Goal: Check status

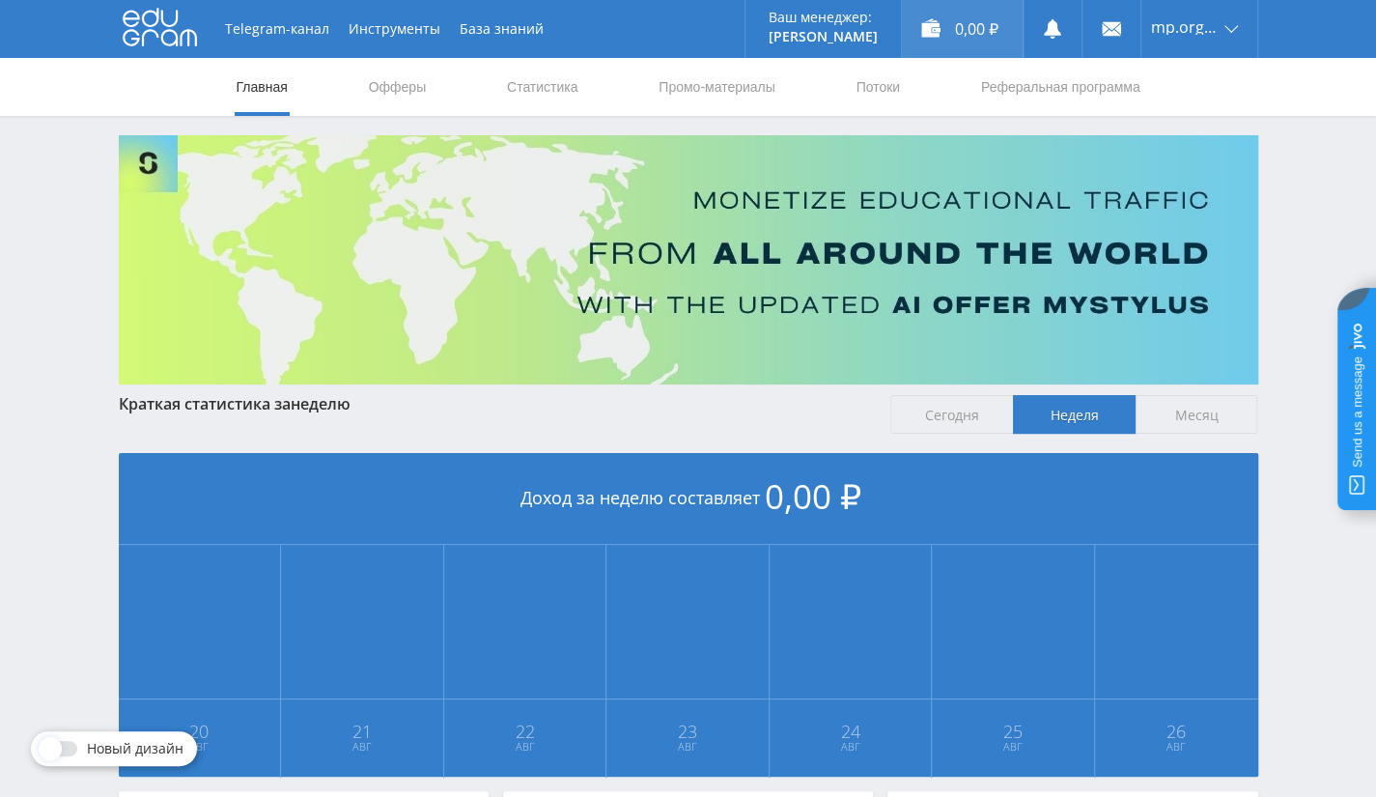
click at [990, 42] on div "0,00 ₽" at bounding box center [962, 29] width 121 height 58
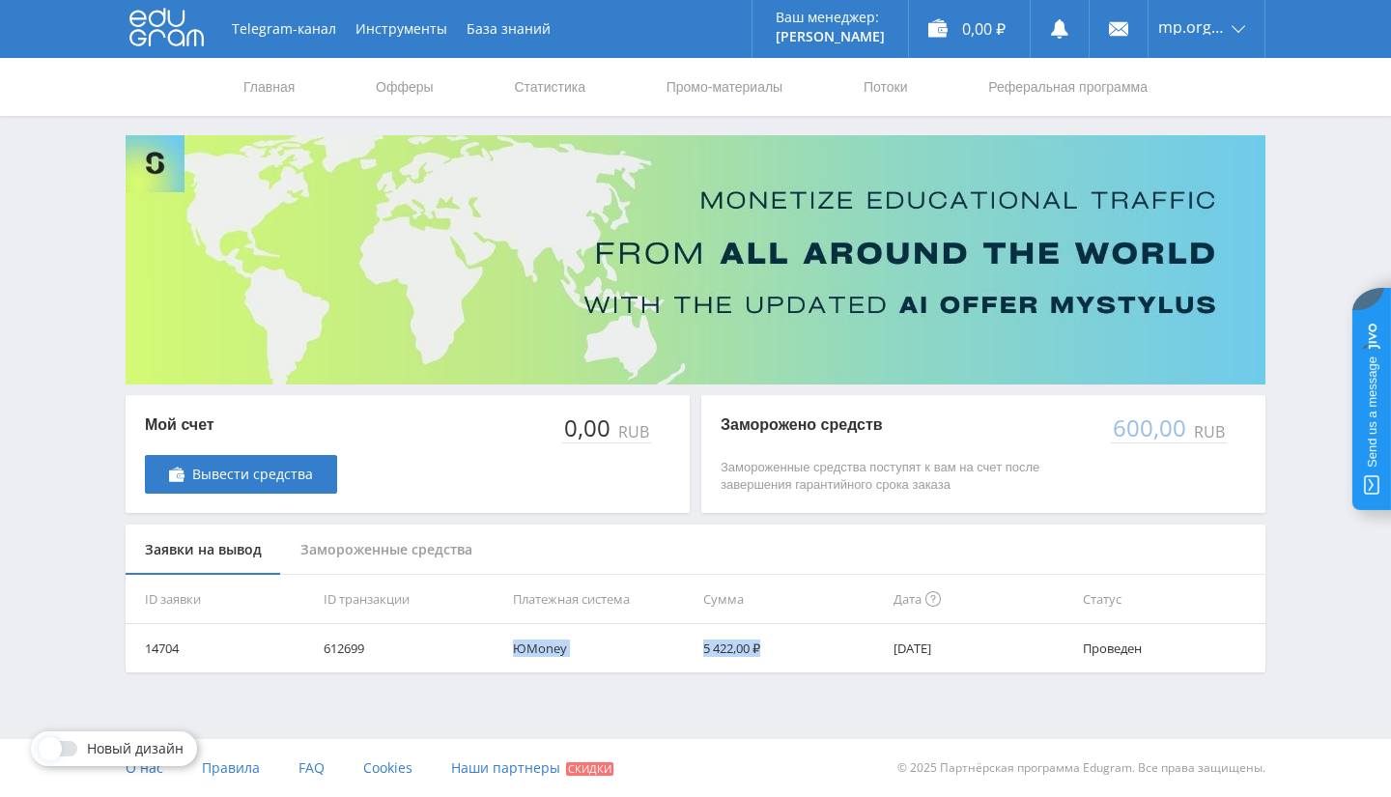
drag, startPoint x: 370, startPoint y: 654, endPoint x: 763, endPoint y: 650, distance: 393.1
click at [763, 650] on tr "14704 612699 ЮMoney 5 422,00 ₽ 14.10.2020 Проведен" at bounding box center [696, 648] width 1140 height 48
click at [284, 534] on div "Замороженные средства" at bounding box center [386, 549] width 211 height 51
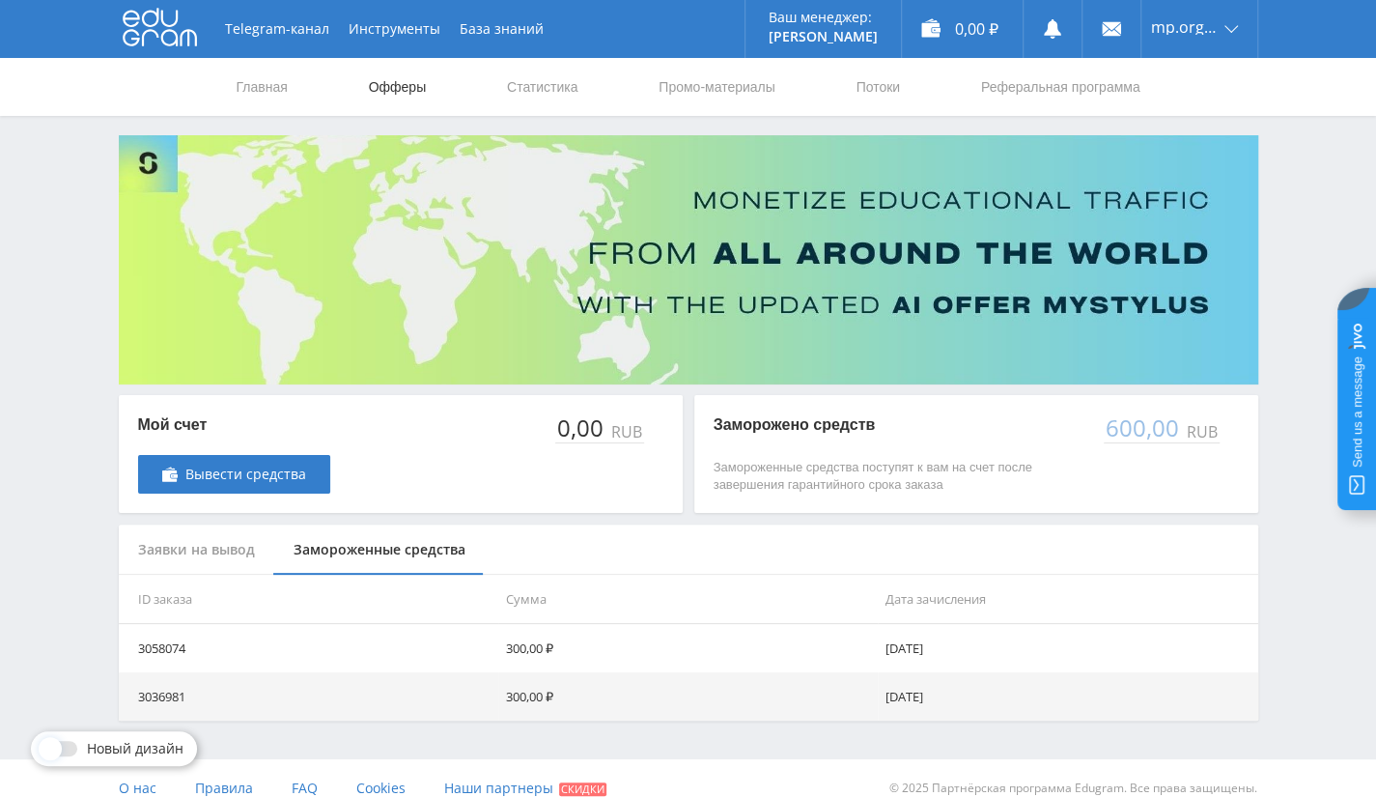
click at [400, 89] on link "Офферы" at bounding box center [398, 87] width 62 height 58
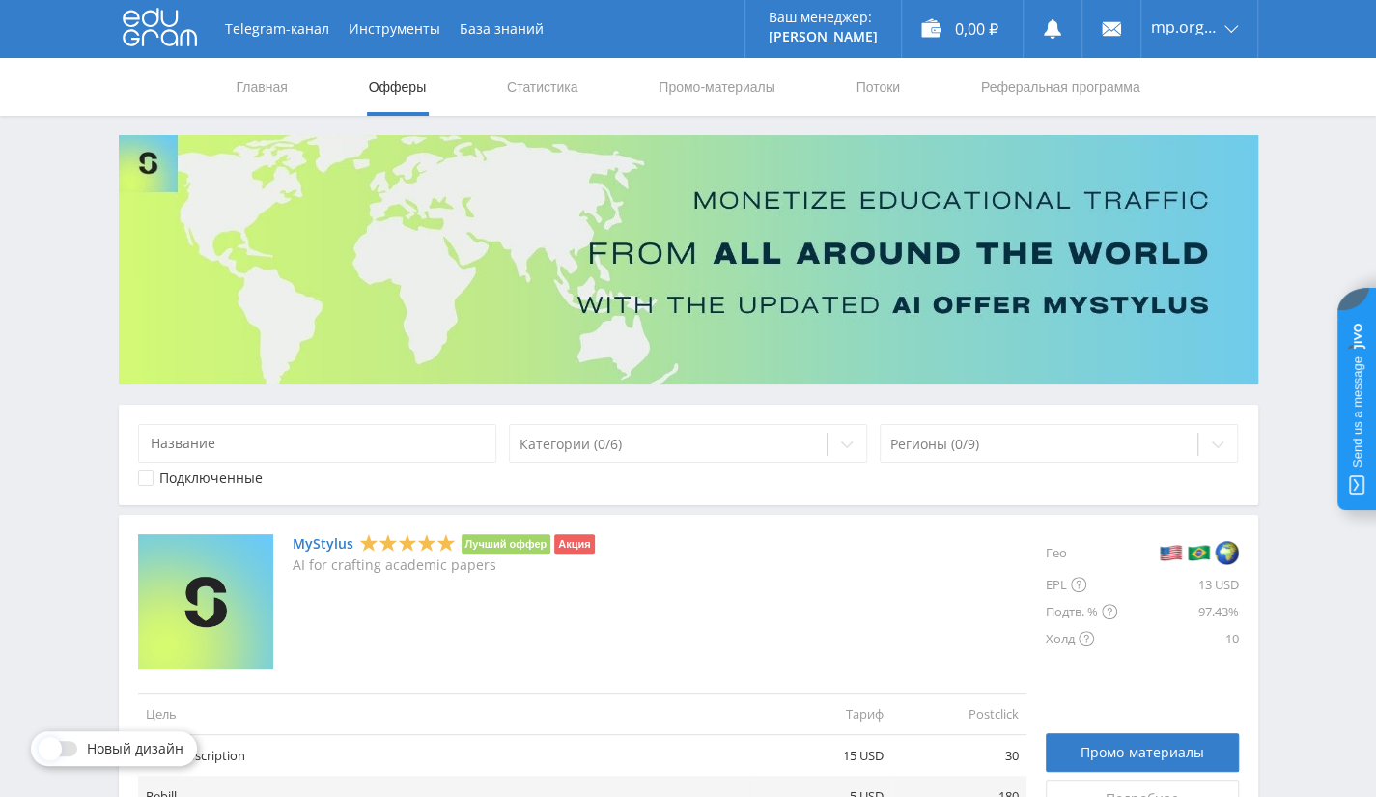
click at [580, 86] on nav "Главная Офферы Статистика Промо-материалы Потоки Реферальная программа" at bounding box center [689, 87] width 908 height 58
click at [555, 88] on link "Статистика" at bounding box center [542, 87] width 75 height 58
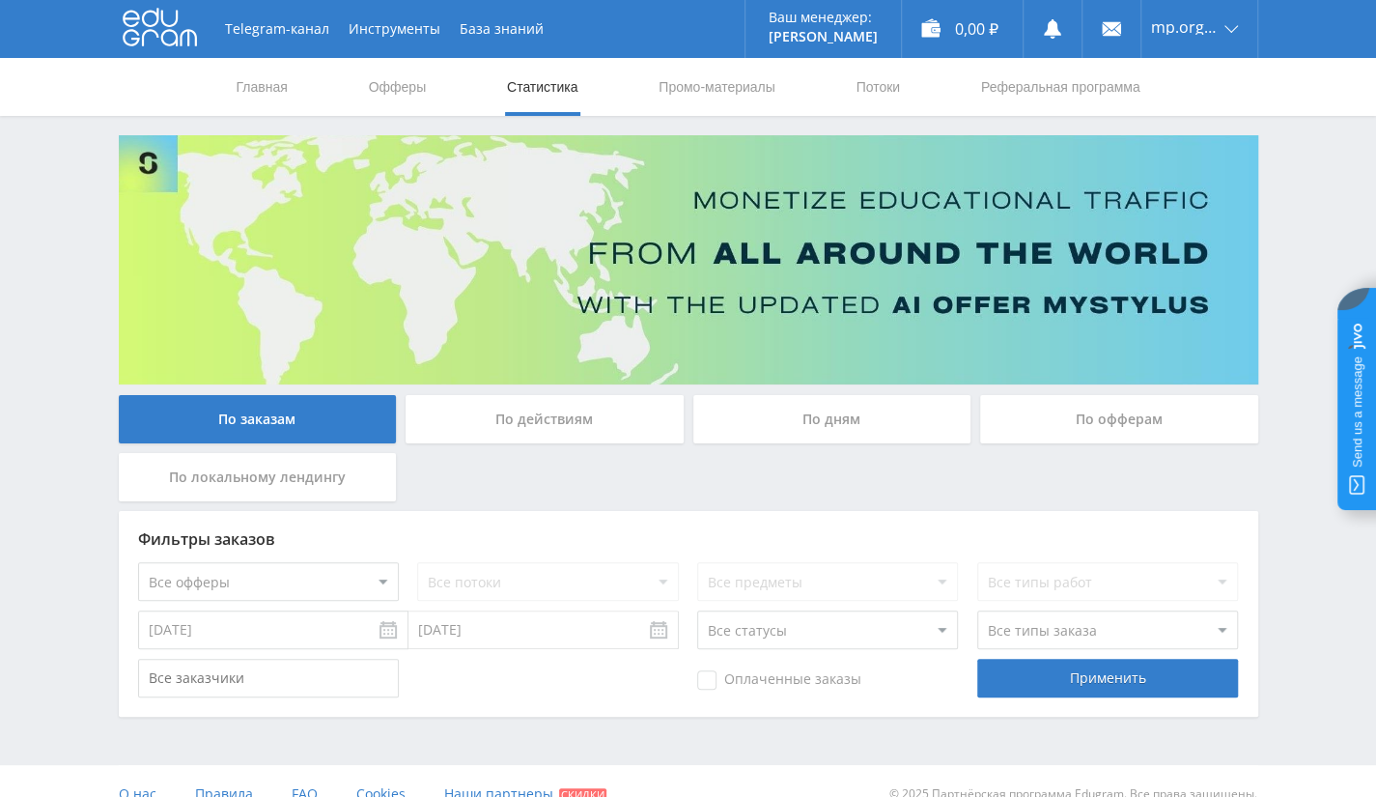
click at [1147, 430] on div "По офферам" at bounding box center [1119, 419] width 278 height 48
click at [0, 0] on input "По офферам" at bounding box center [0, 0] width 0 height 0
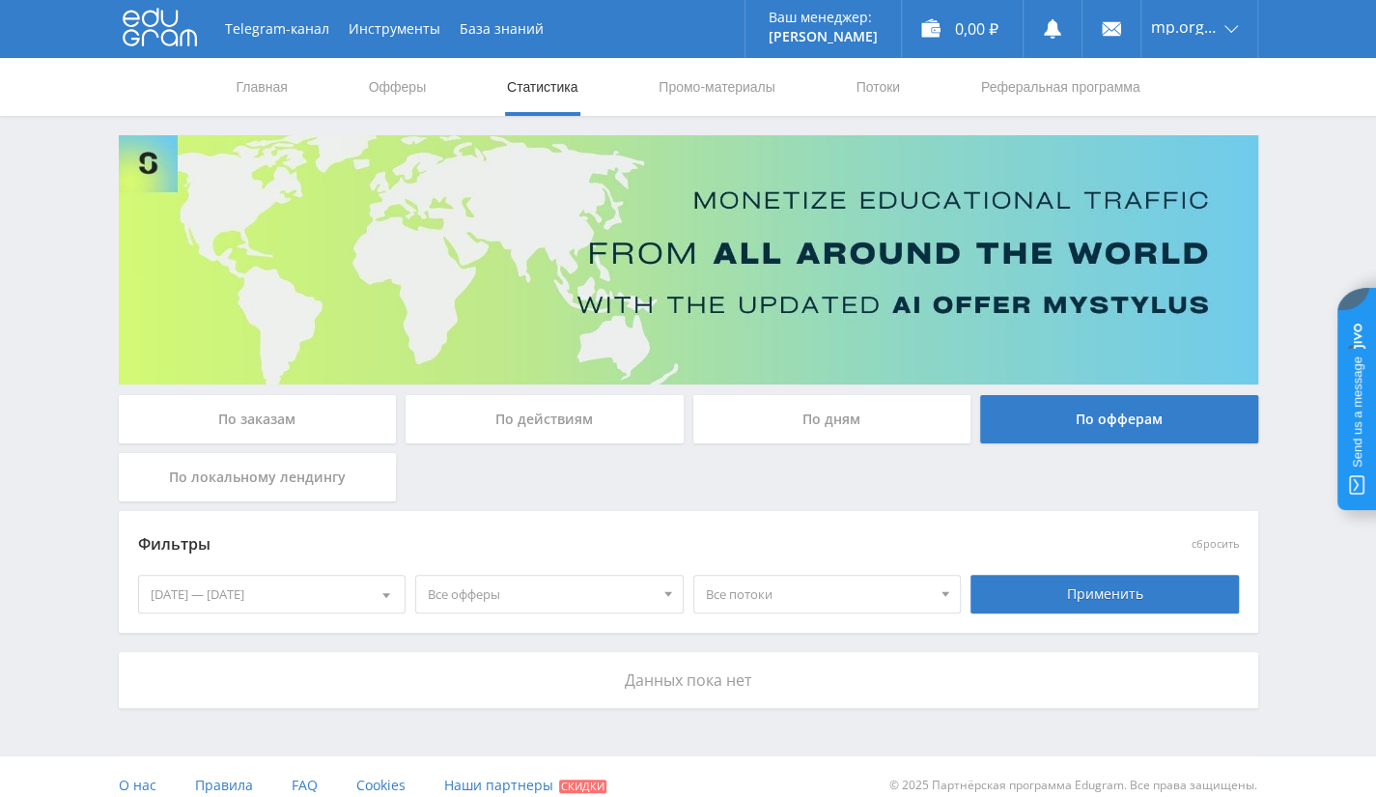
click at [342, 582] on div "20.08.2025 — 26.08.2025" at bounding box center [272, 594] width 267 height 37
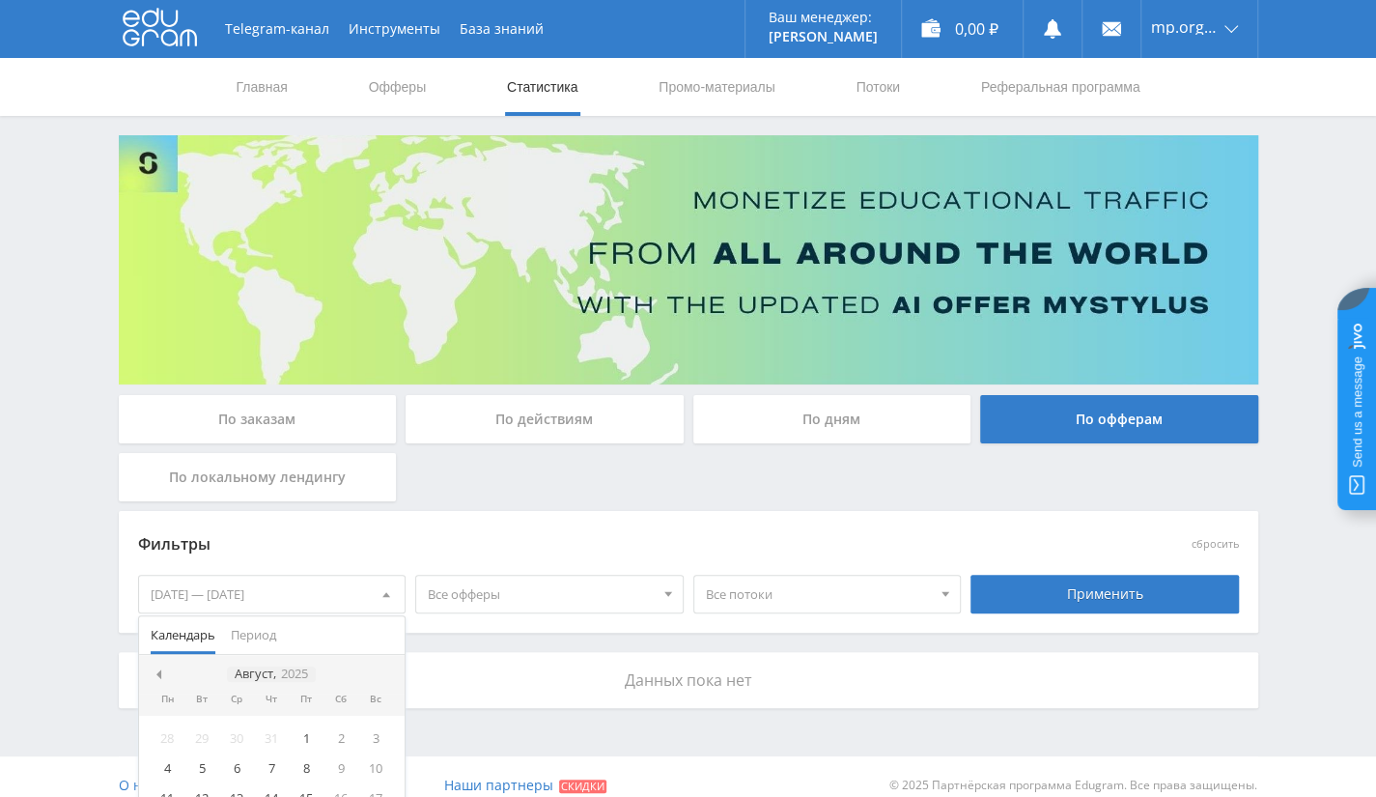
click at [308, 666] on icon "2025" at bounding box center [294, 673] width 27 height 14
click at [276, 668] on div "2025" at bounding box center [271, 673] width 42 height 15
click at [253, 721] on div "2020" at bounding box center [241, 716] width 61 height 22
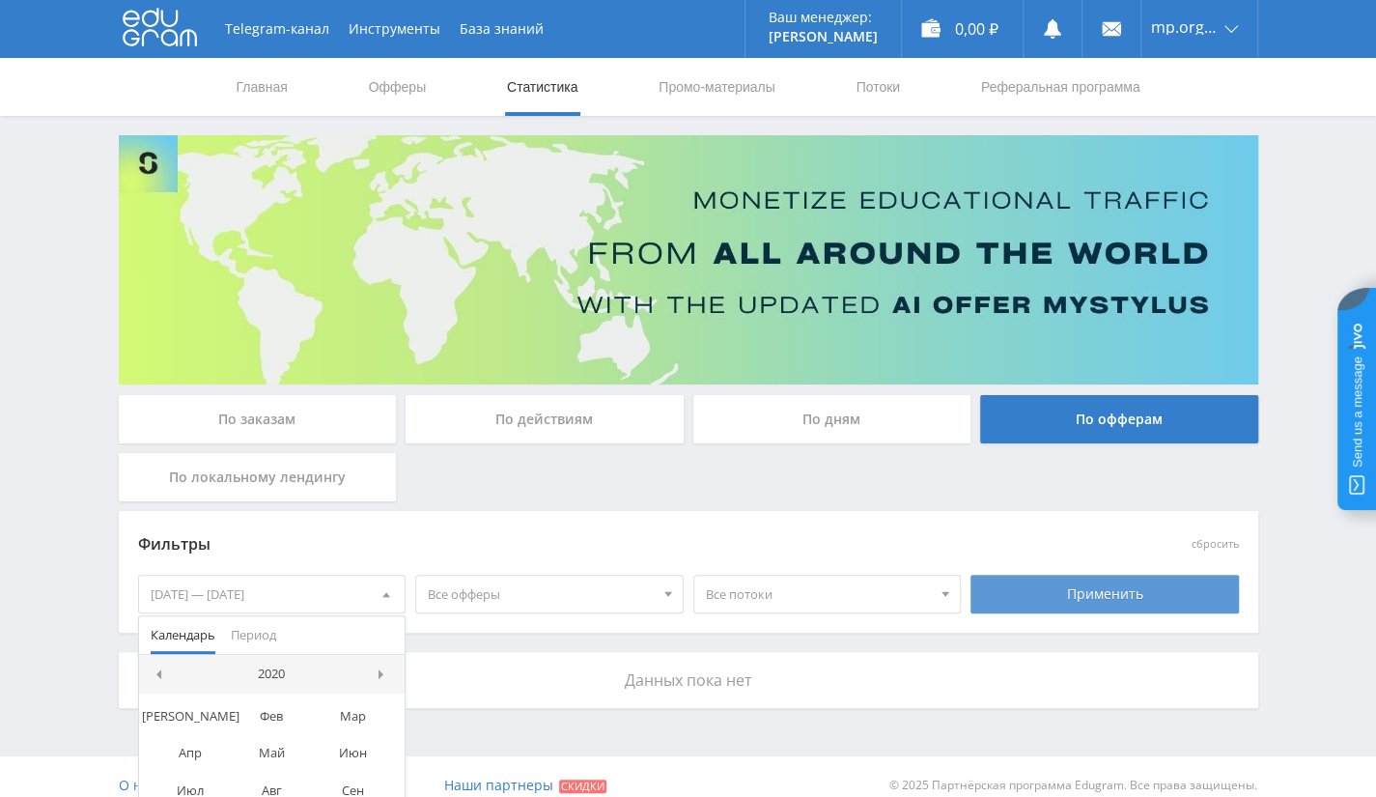
click at [1138, 596] on div "Применить" at bounding box center [1105, 594] width 269 height 39
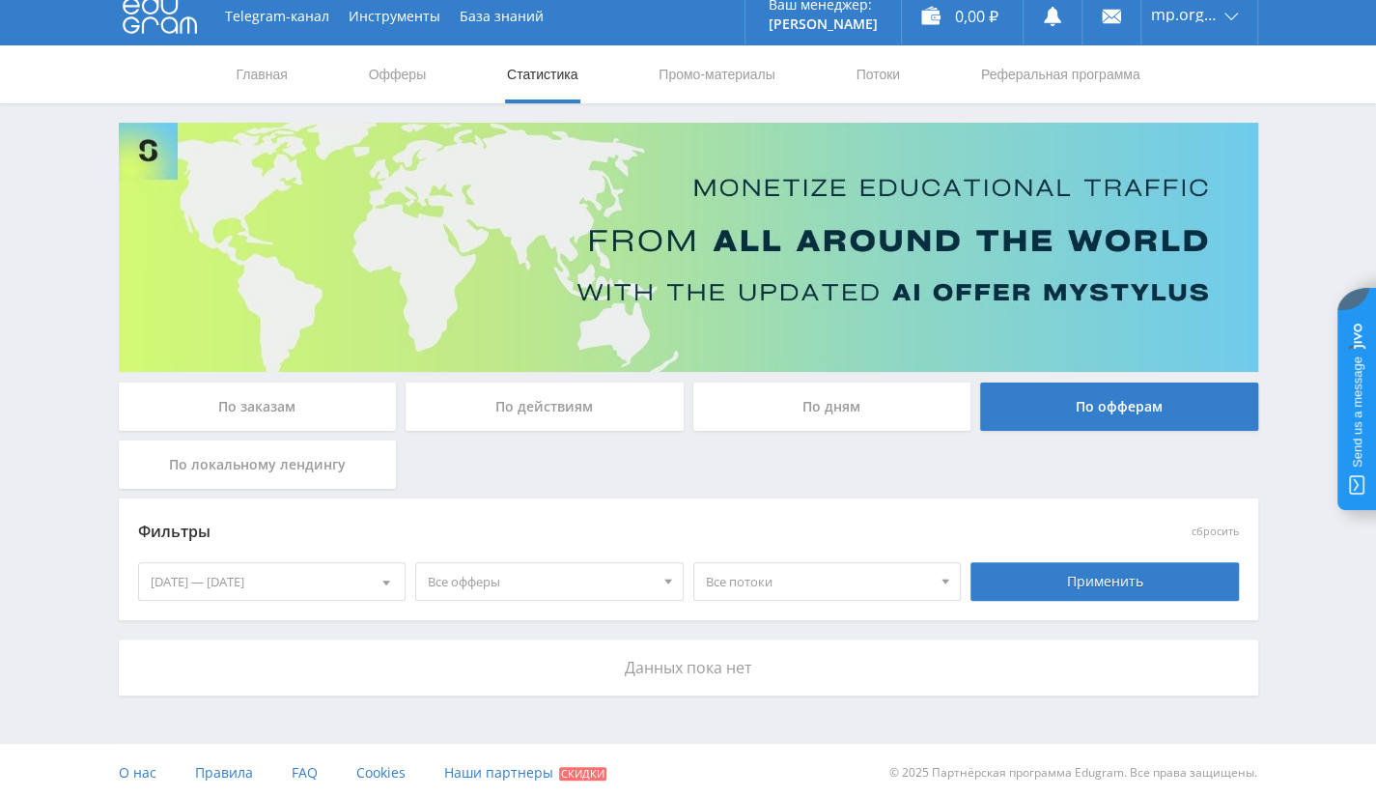
scroll to position [16, 0]
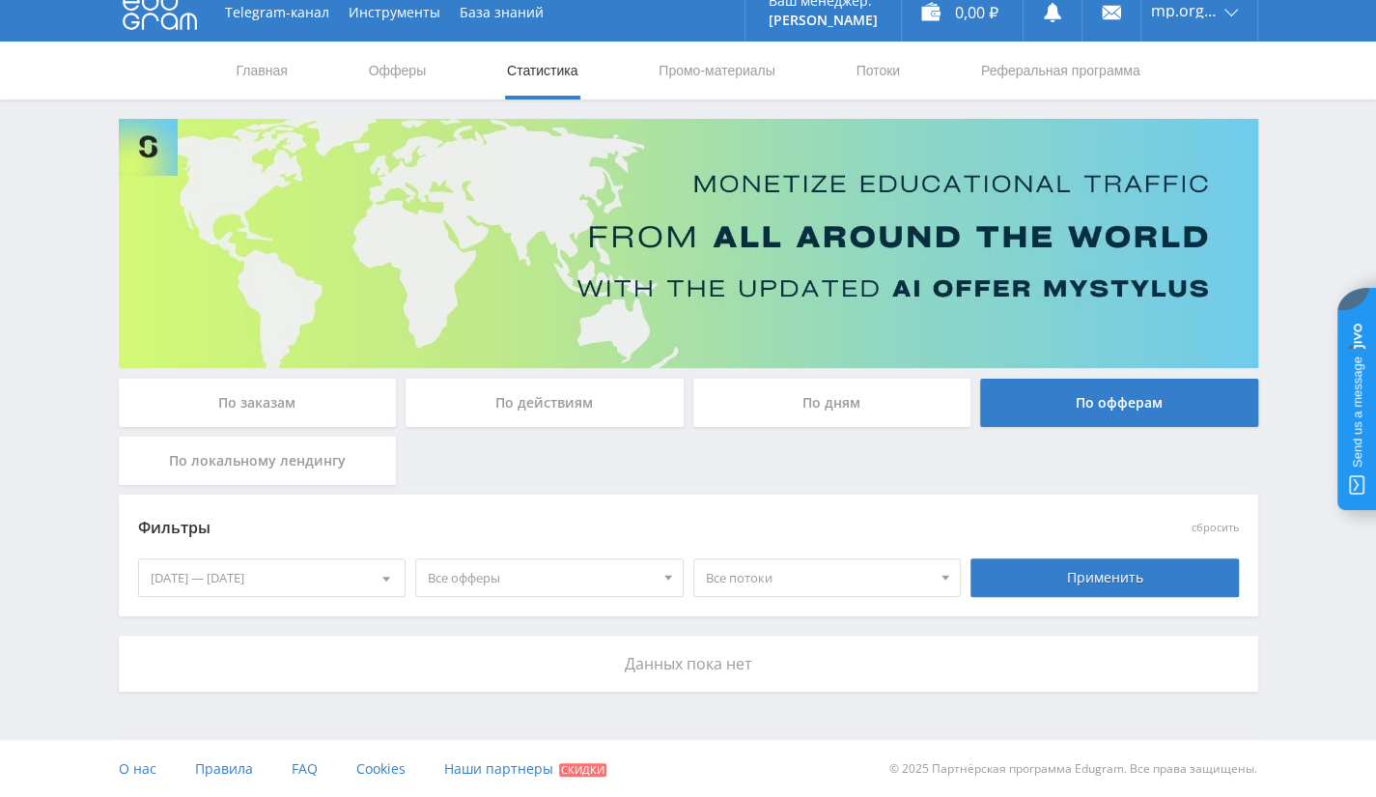
click at [276, 593] on div "20.08.2025 — 26.08.2025" at bounding box center [272, 577] width 267 height 37
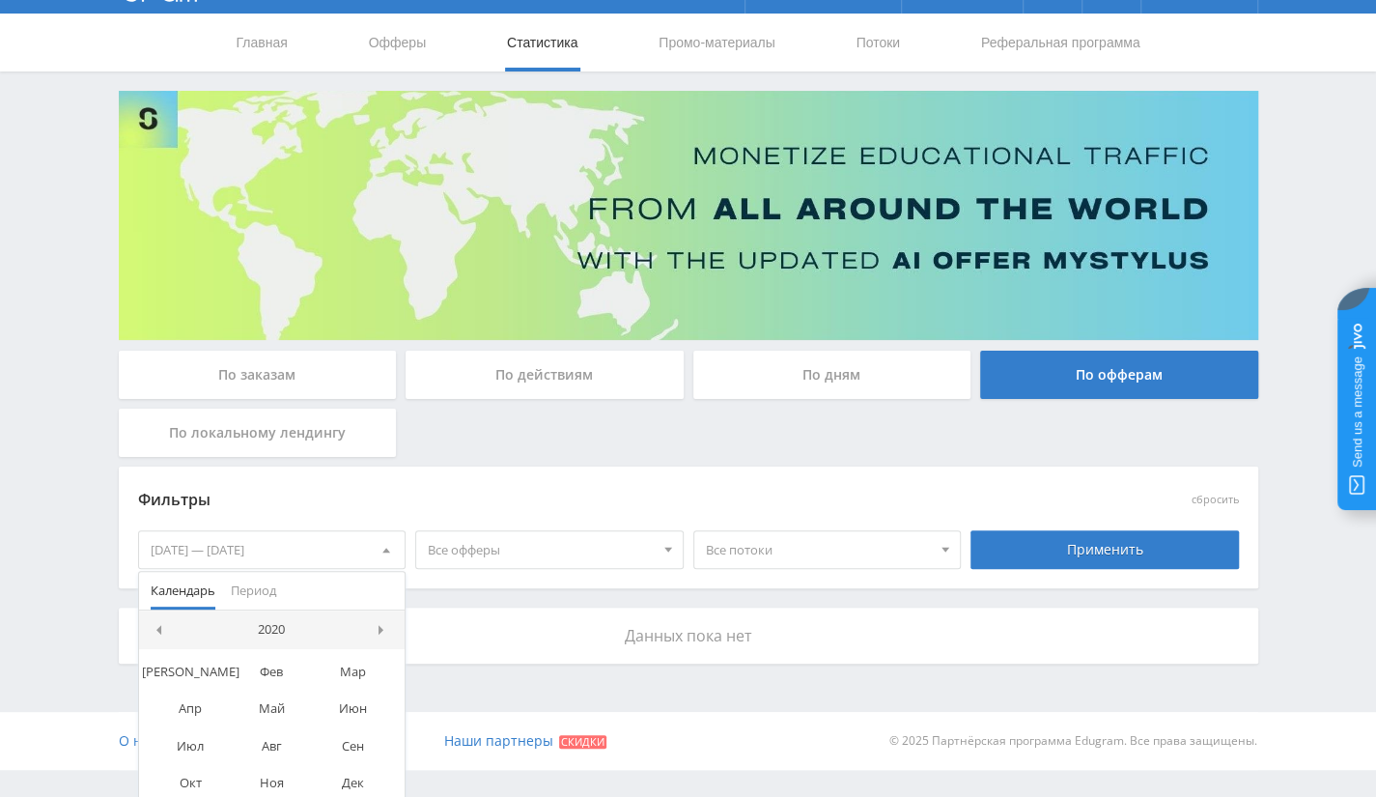
scroll to position [59, 0]
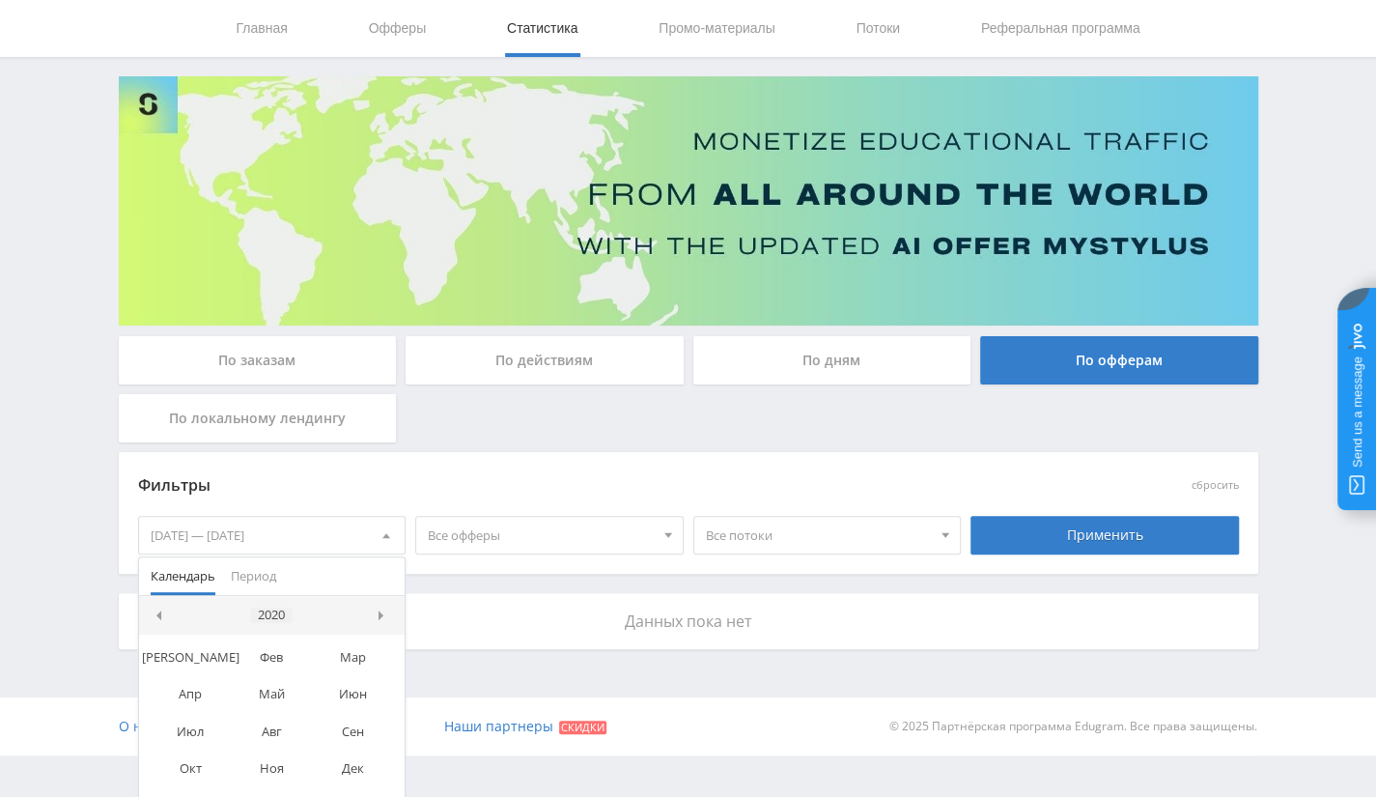
click at [277, 613] on div "2020" at bounding box center [271, 615] width 42 height 15
click at [237, 650] on div "2020" at bounding box center [241, 657] width 61 height 22
click at [276, 609] on div "2020" at bounding box center [271, 615] width 42 height 15
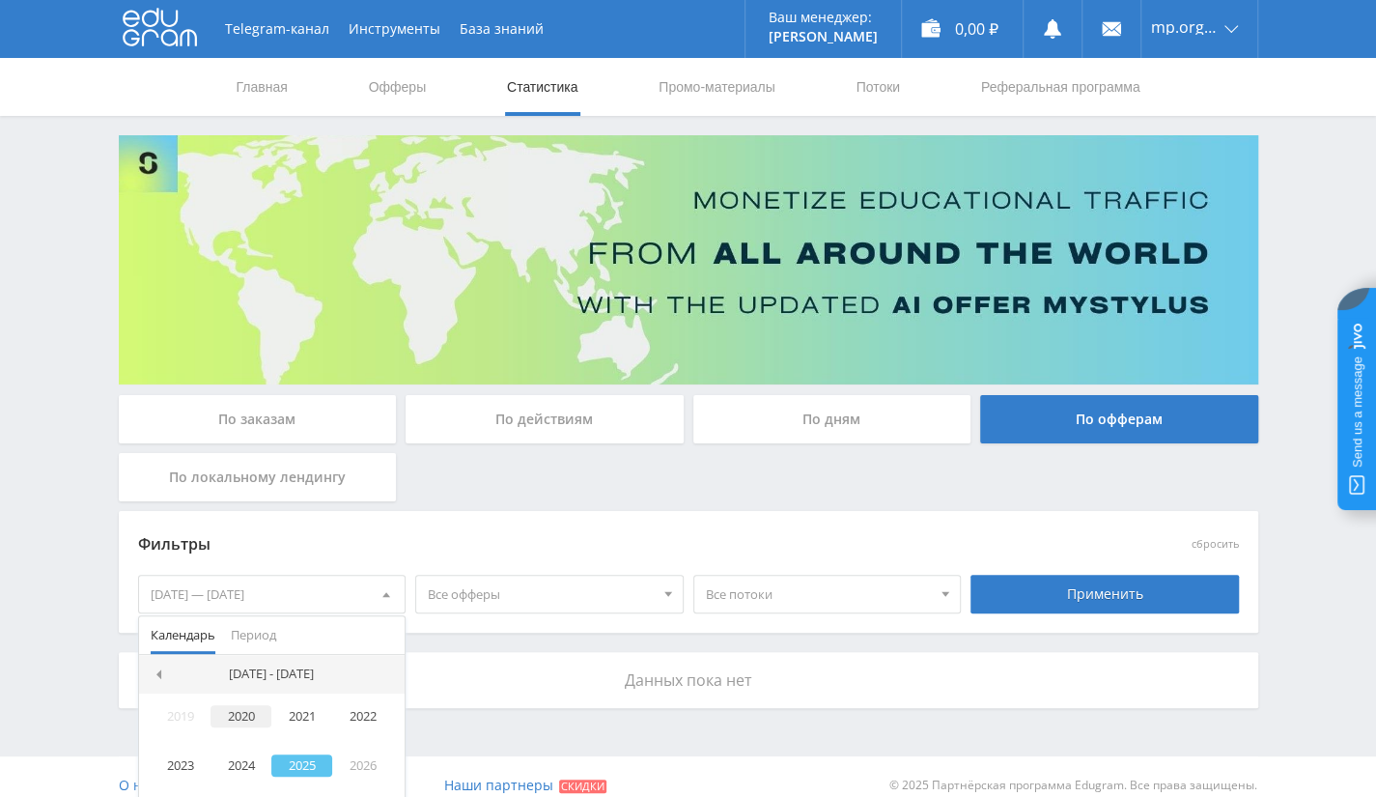
click at [237, 718] on div "2020" at bounding box center [241, 716] width 61 height 22
click at [525, 660] on div "Данных пока нет" at bounding box center [689, 680] width 1140 height 56
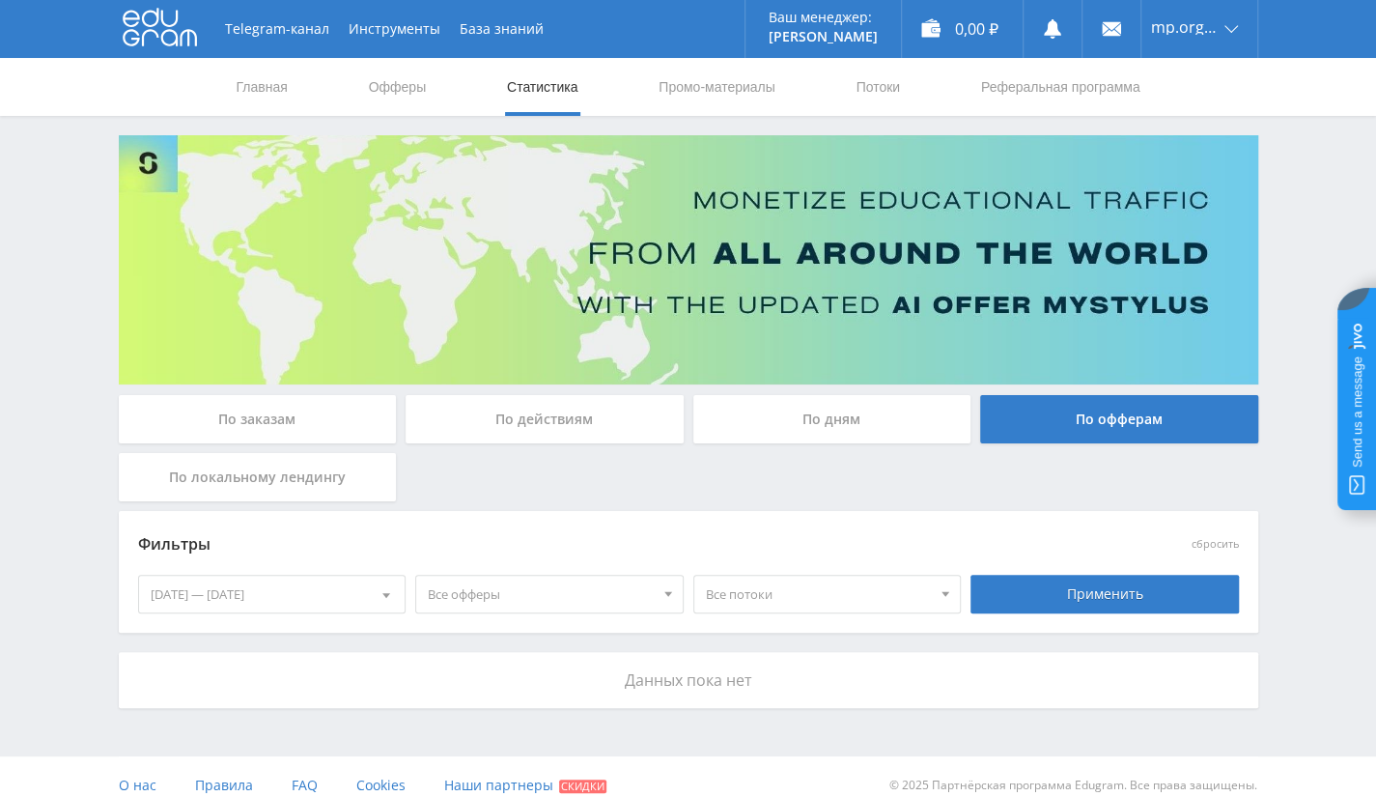
click at [689, 692] on div "Данных пока нет" at bounding box center [689, 680] width 1140 height 56
click at [1134, 583] on div "Применить" at bounding box center [1105, 594] width 269 height 39
click at [1122, 600] on div "Применить" at bounding box center [1105, 594] width 269 height 39
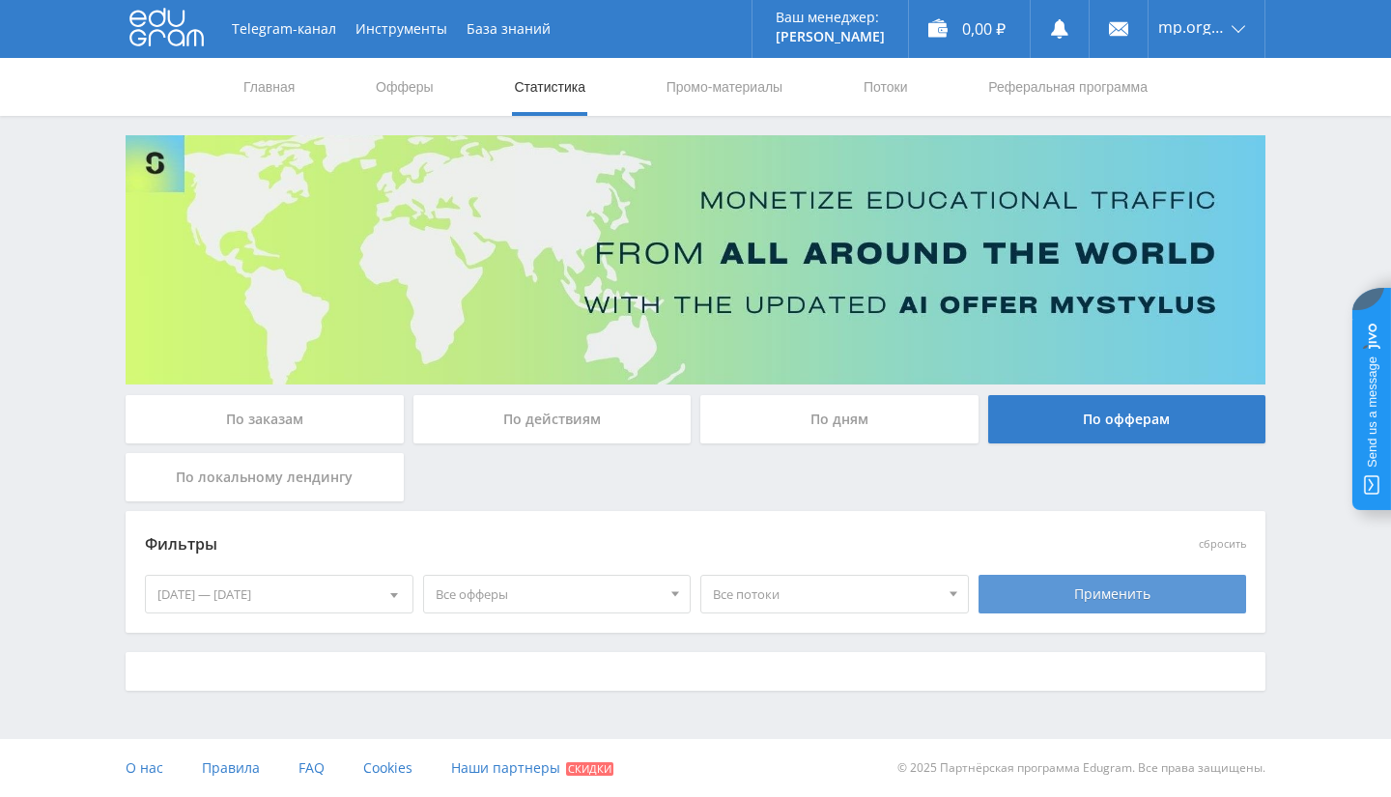
click at [1122, 600] on div "Применить" at bounding box center [1112, 594] width 269 height 39
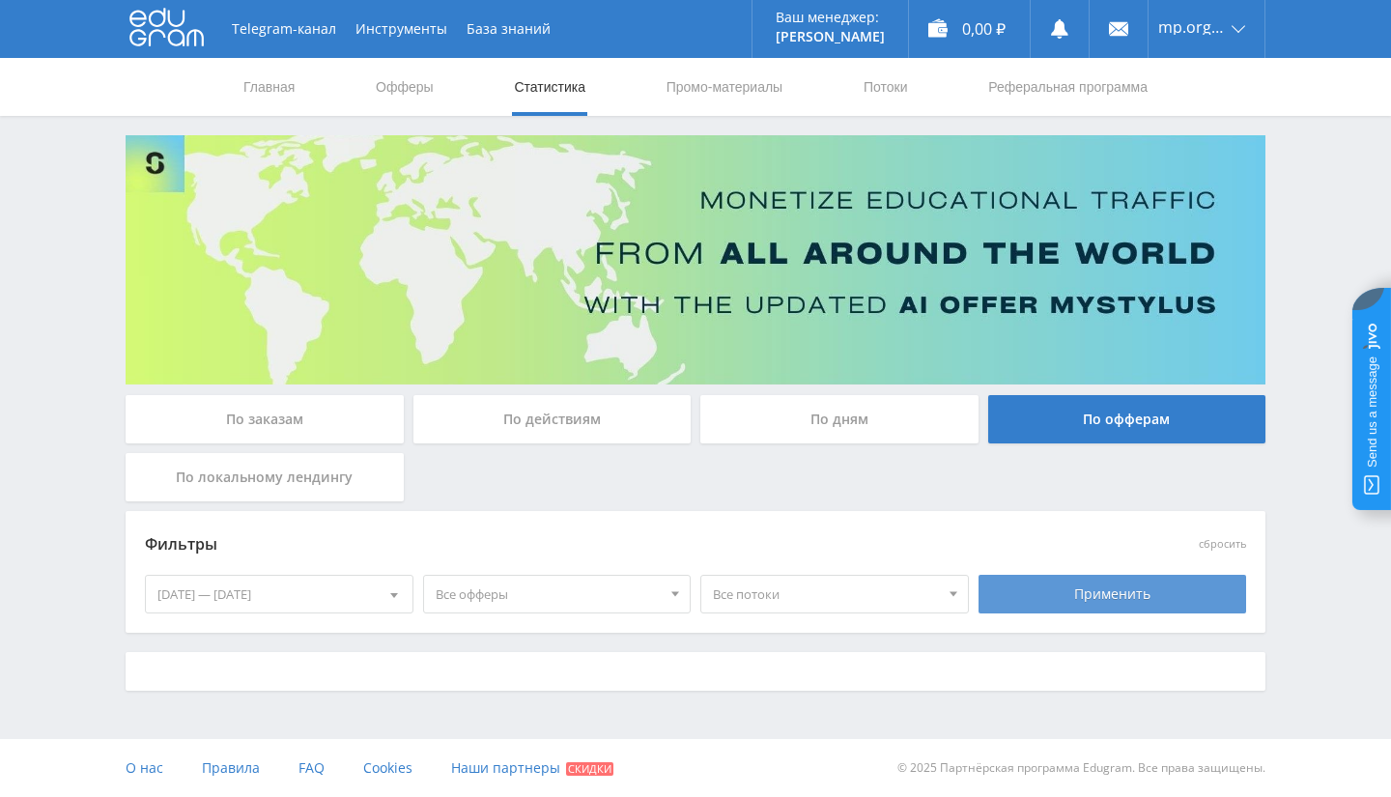
click at [1122, 600] on div "Применить" at bounding box center [1112, 594] width 269 height 39
click at [253, 418] on div "По заказам" at bounding box center [265, 419] width 278 height 48
click at [0, 0] on input "По заказам" at bounding box center [0, 0] width 0 height 0
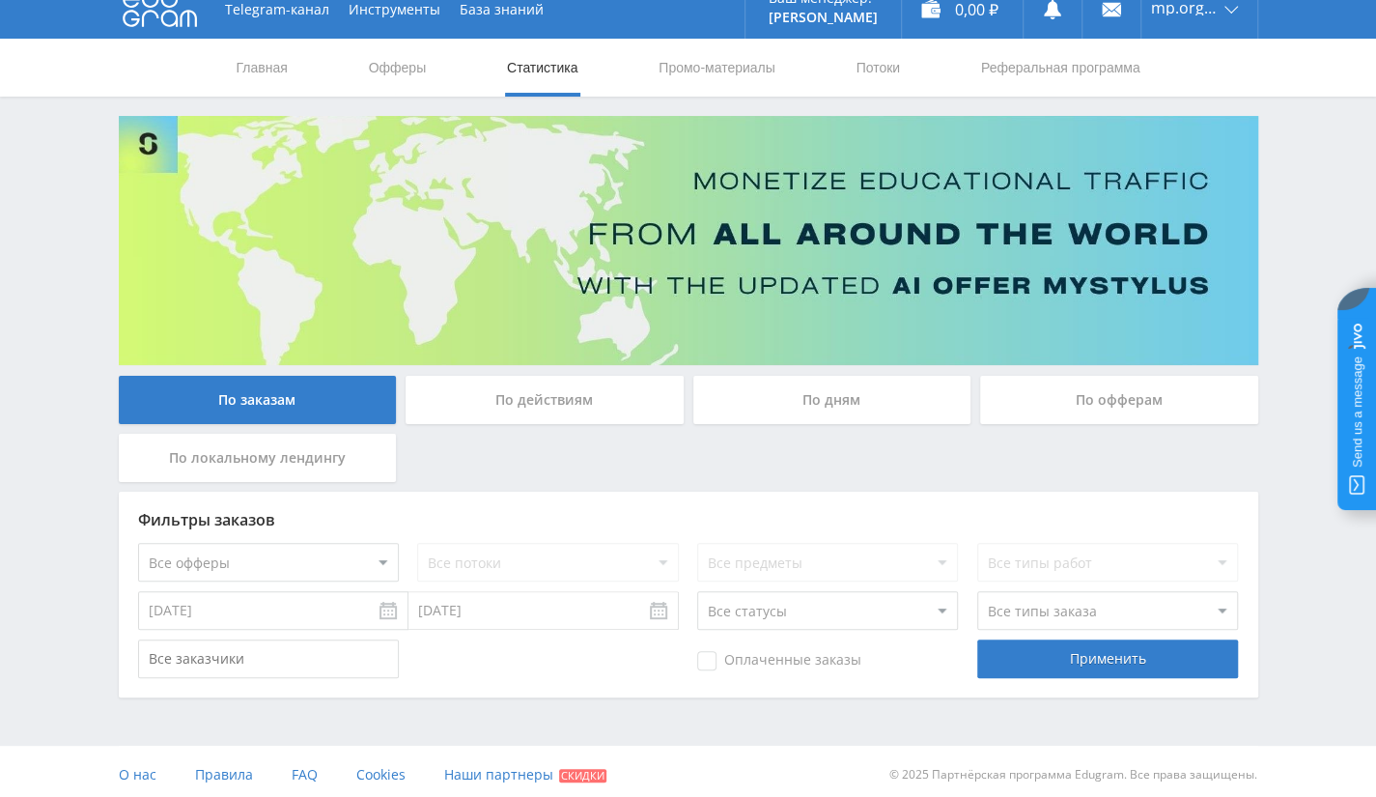
scroll to position [25, 0]
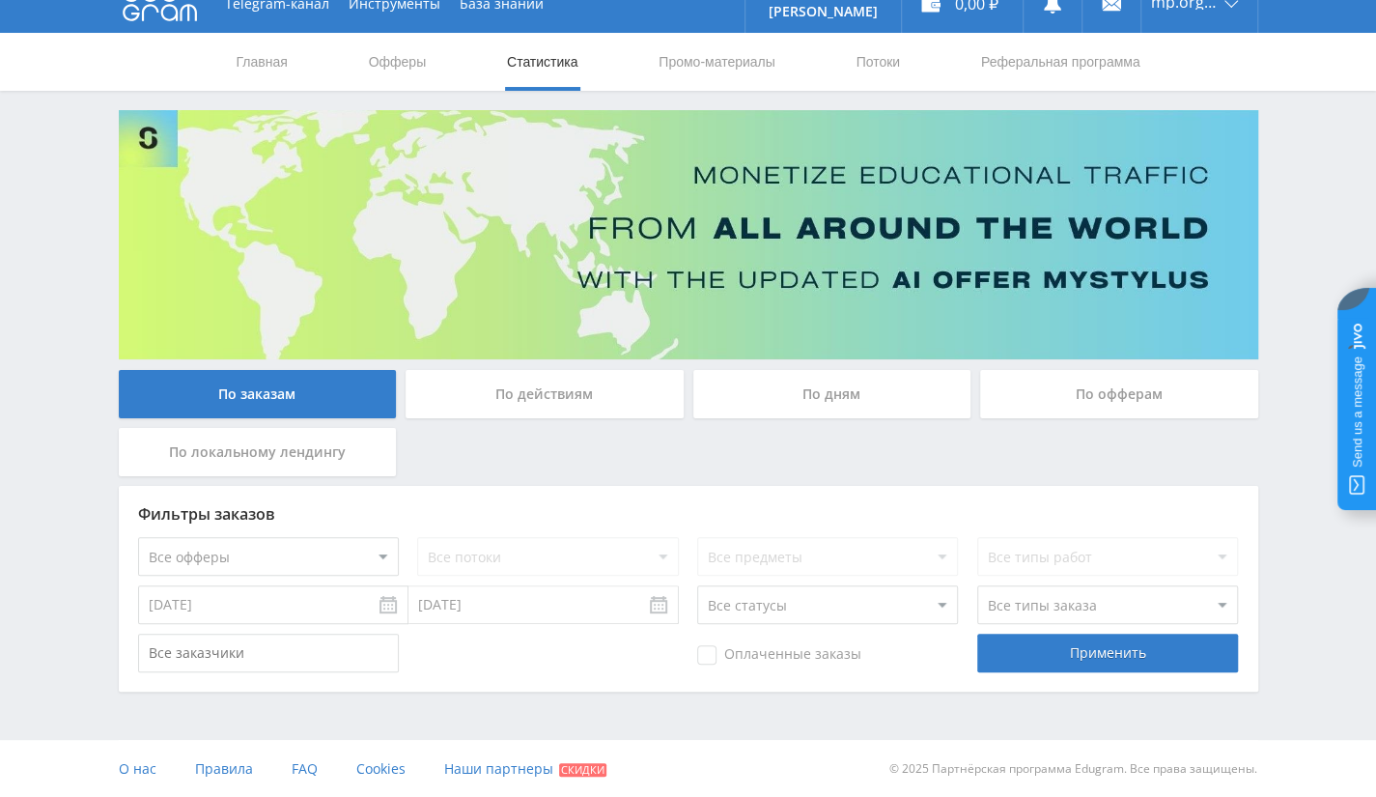
click at [181, 612] on input "19.08.2025" at bounding box center [273, 604] width 270 height 39
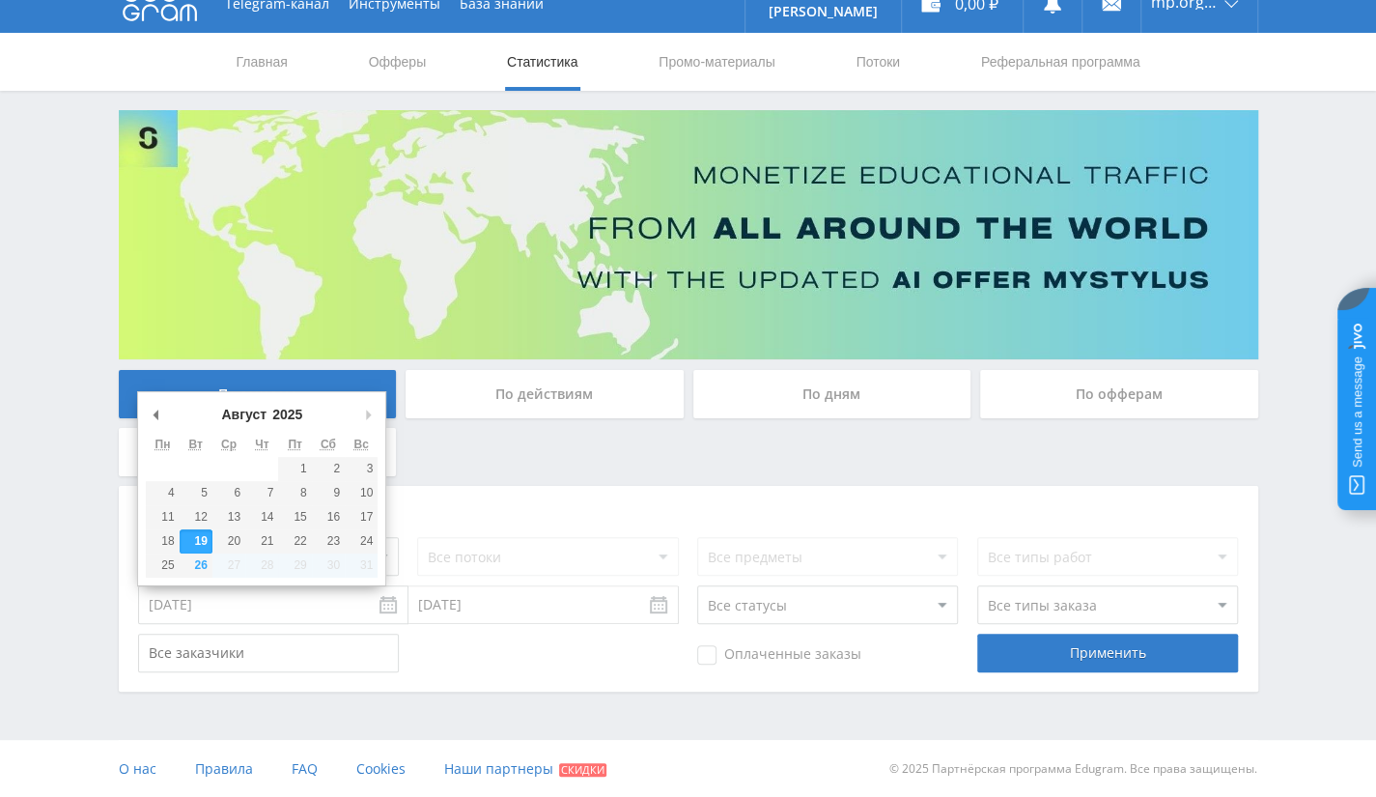
click at [289, 415] on select "2017 2018 2019 2020 2021 2022 2023 2024 2025" at bounding box center [295, 414] width 52 height 19
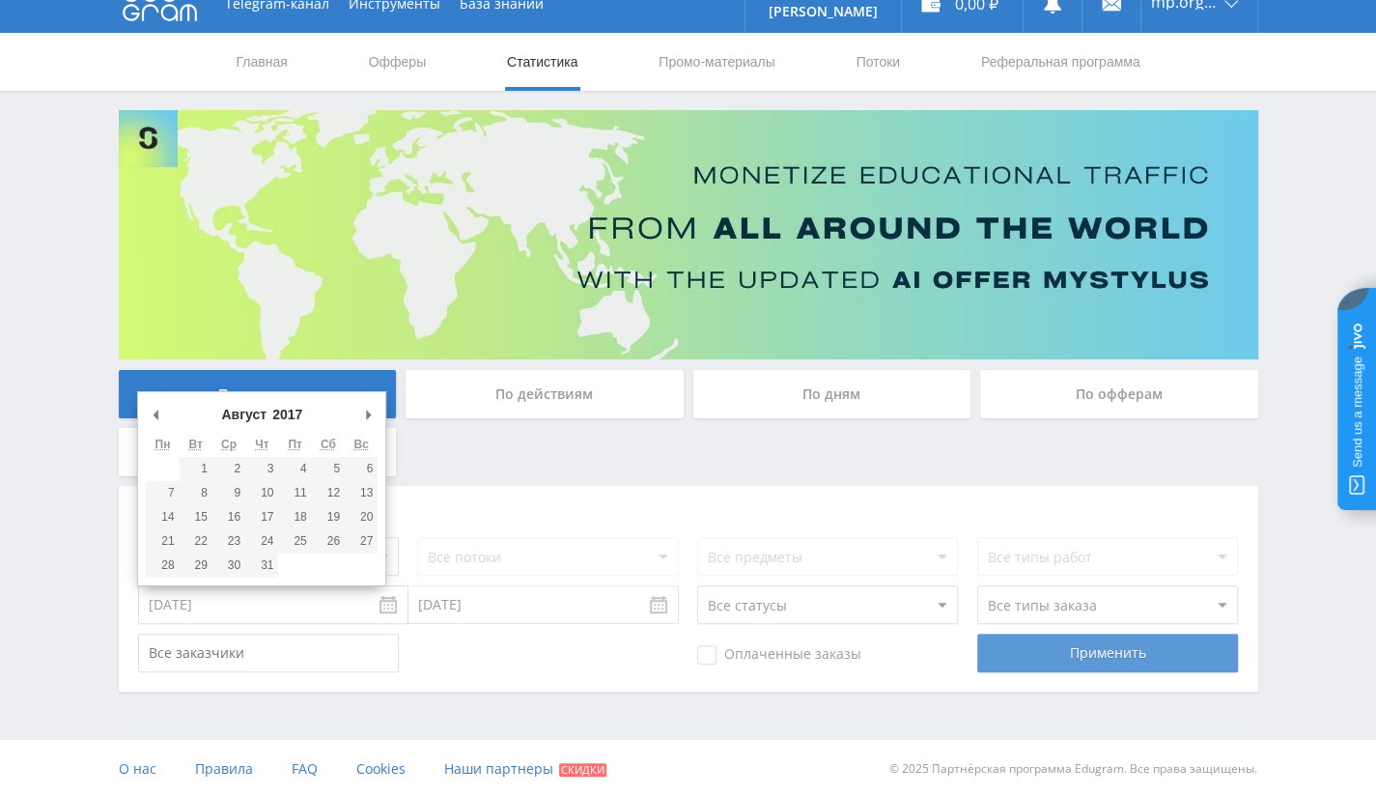
click at [1149, 637] on div "Применить" at bounding box center [1107, 653] width 261 height 39
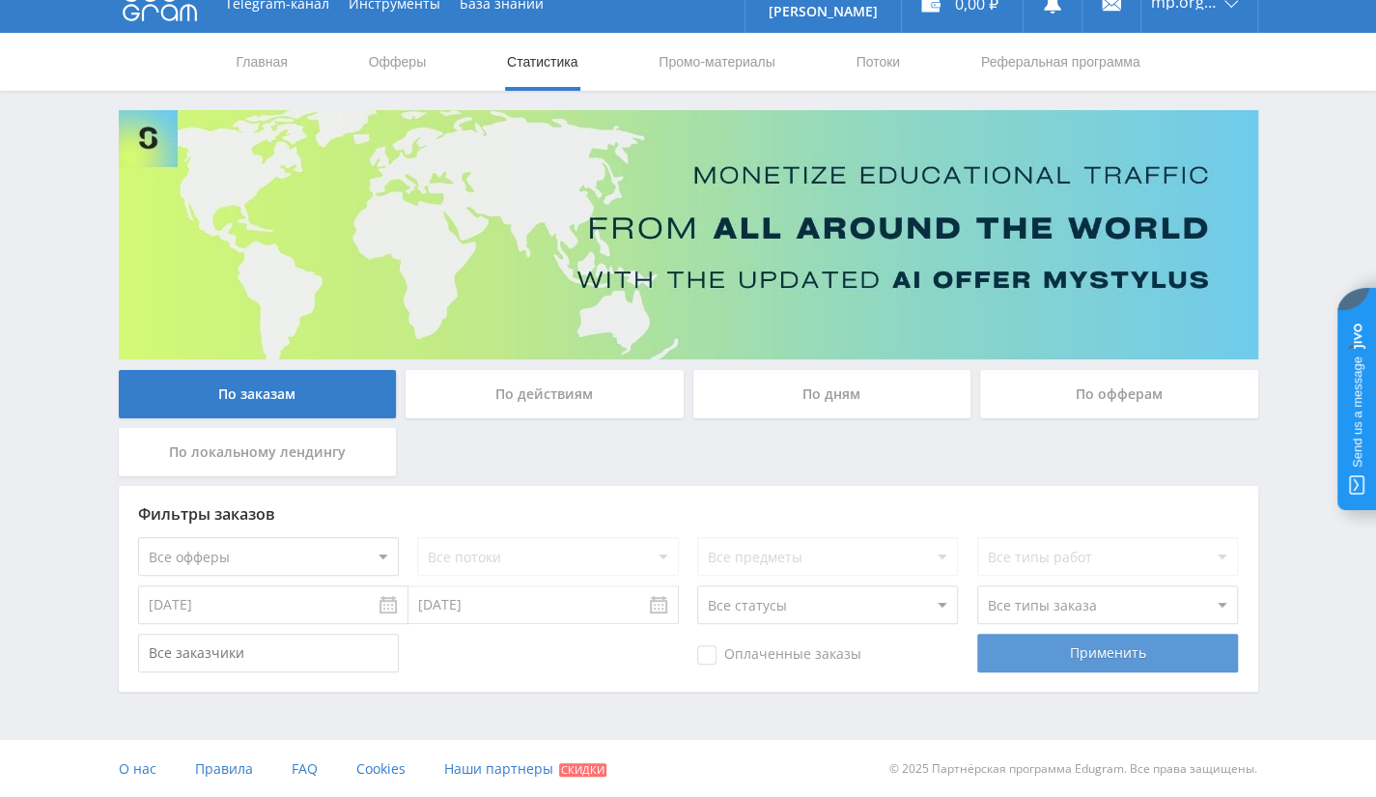
click at [1134, 646] on div "Применить" at bounding box center [1107, 653] width 261 height 39
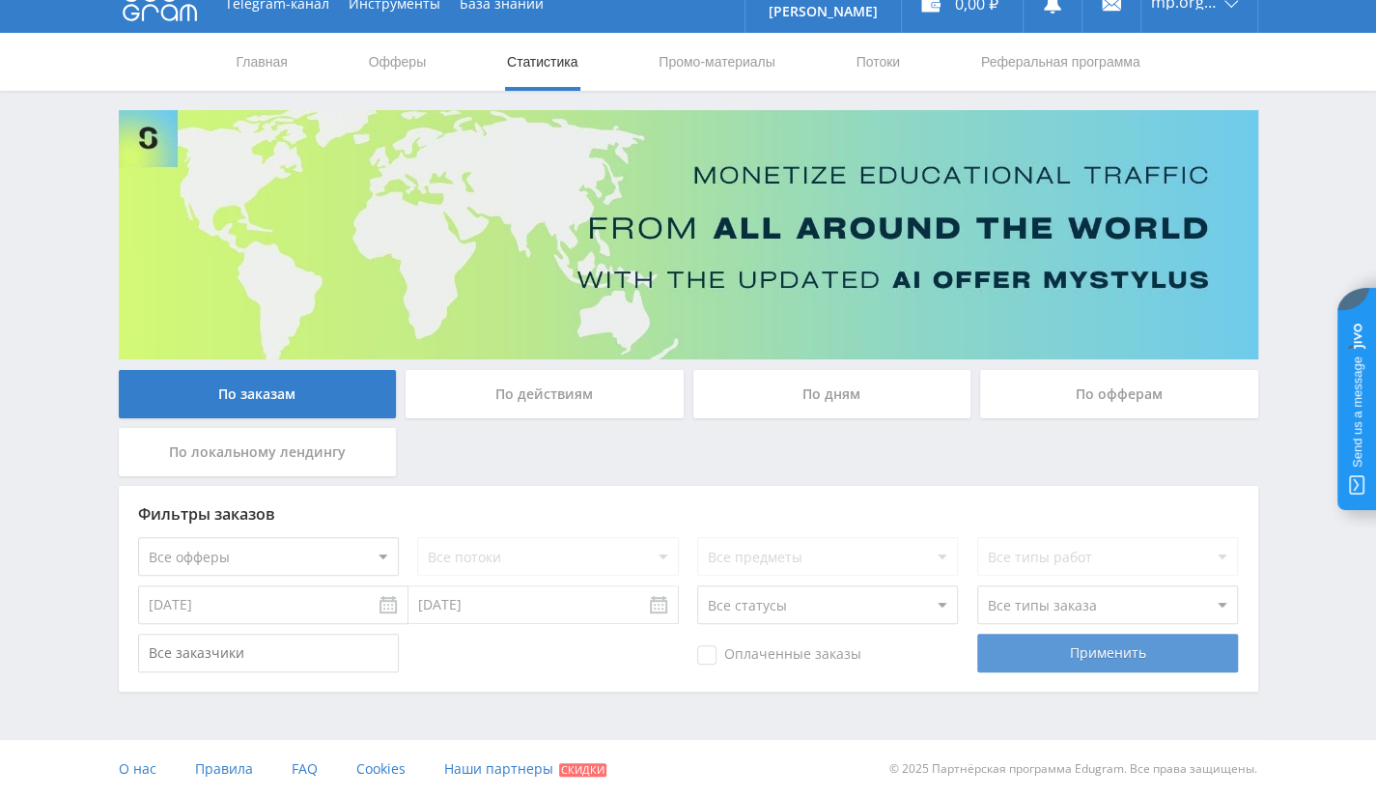
click at [1136, 652] on div "Применить" at bounding box center [1107, 653] width 261 height 39
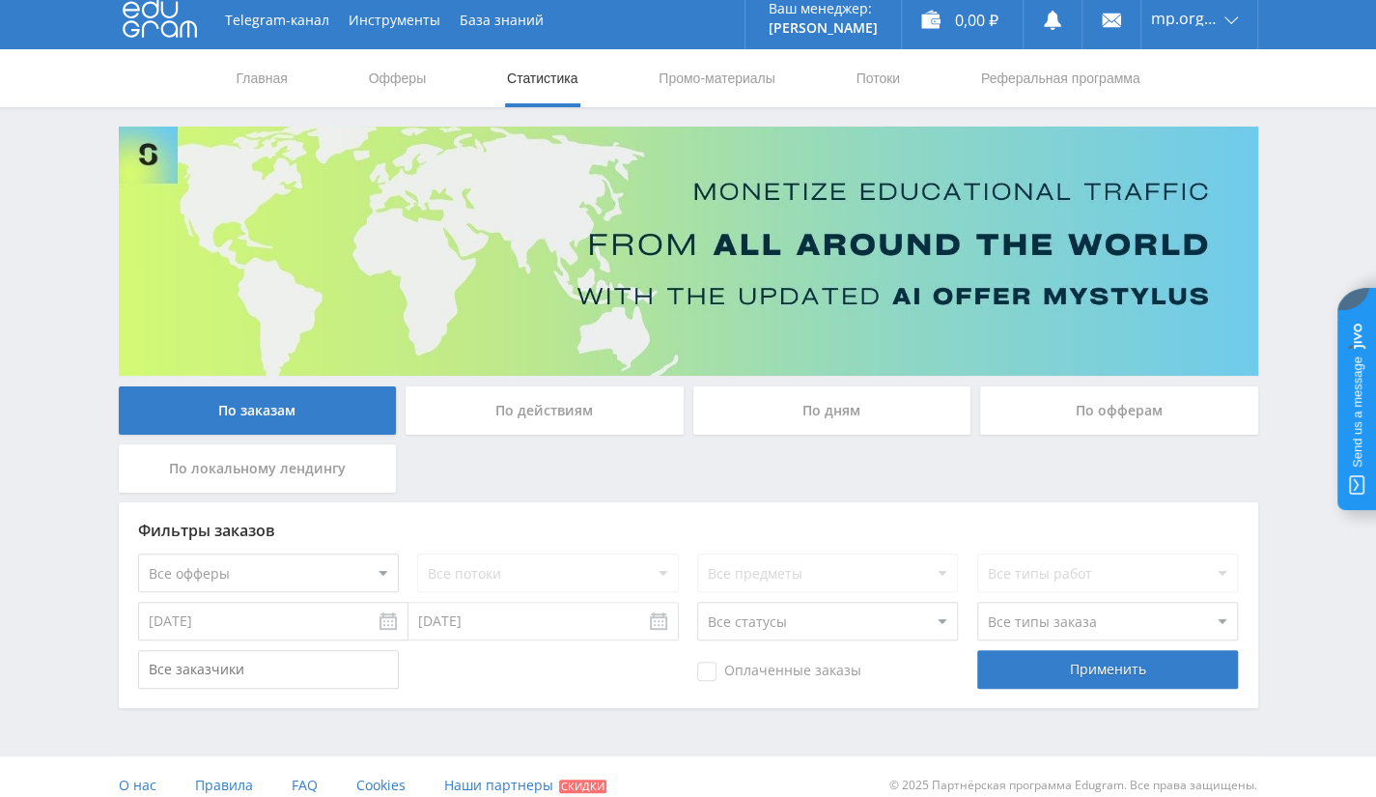
scroll to position [0, 0]
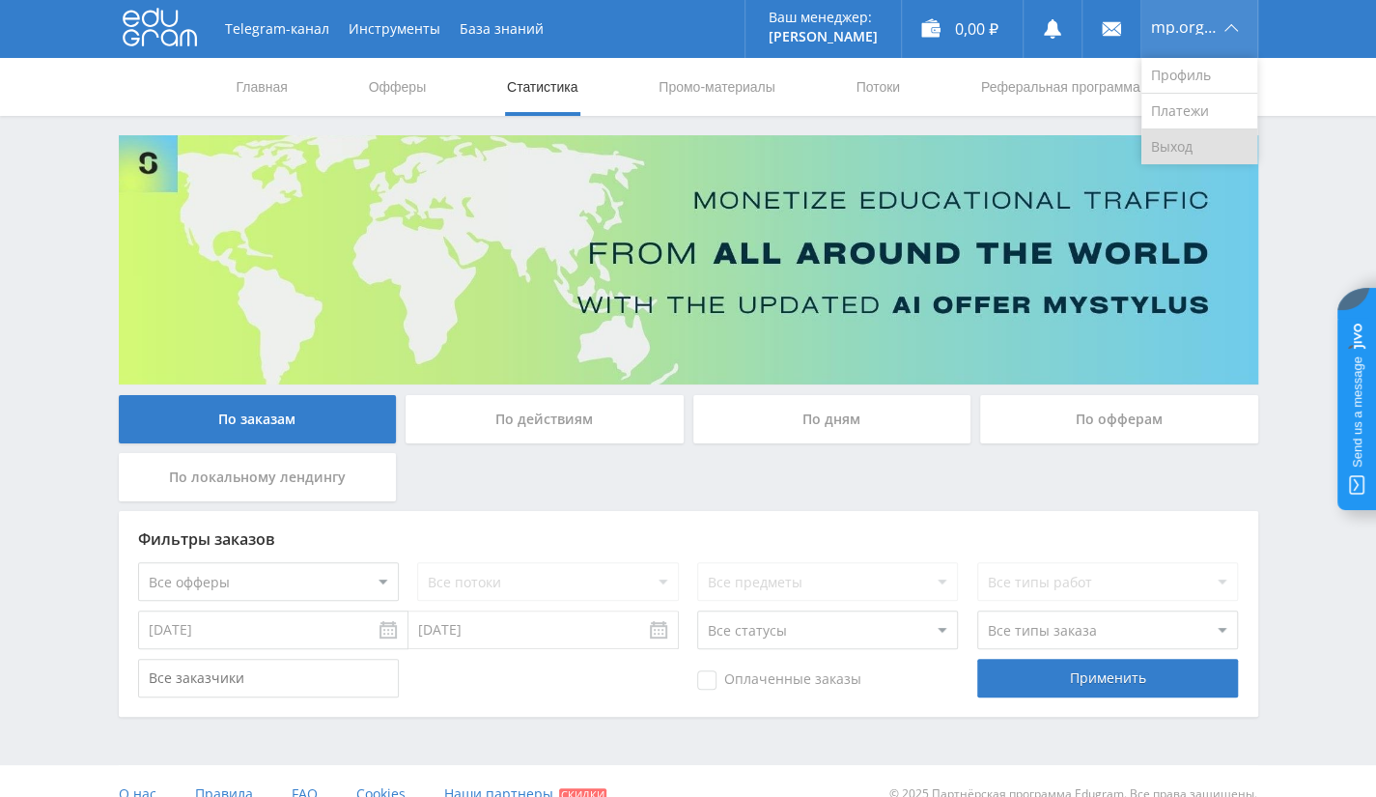
click at [1163, 142] on link "Выход" at bounding box center [1200, 146] width 116 height 35
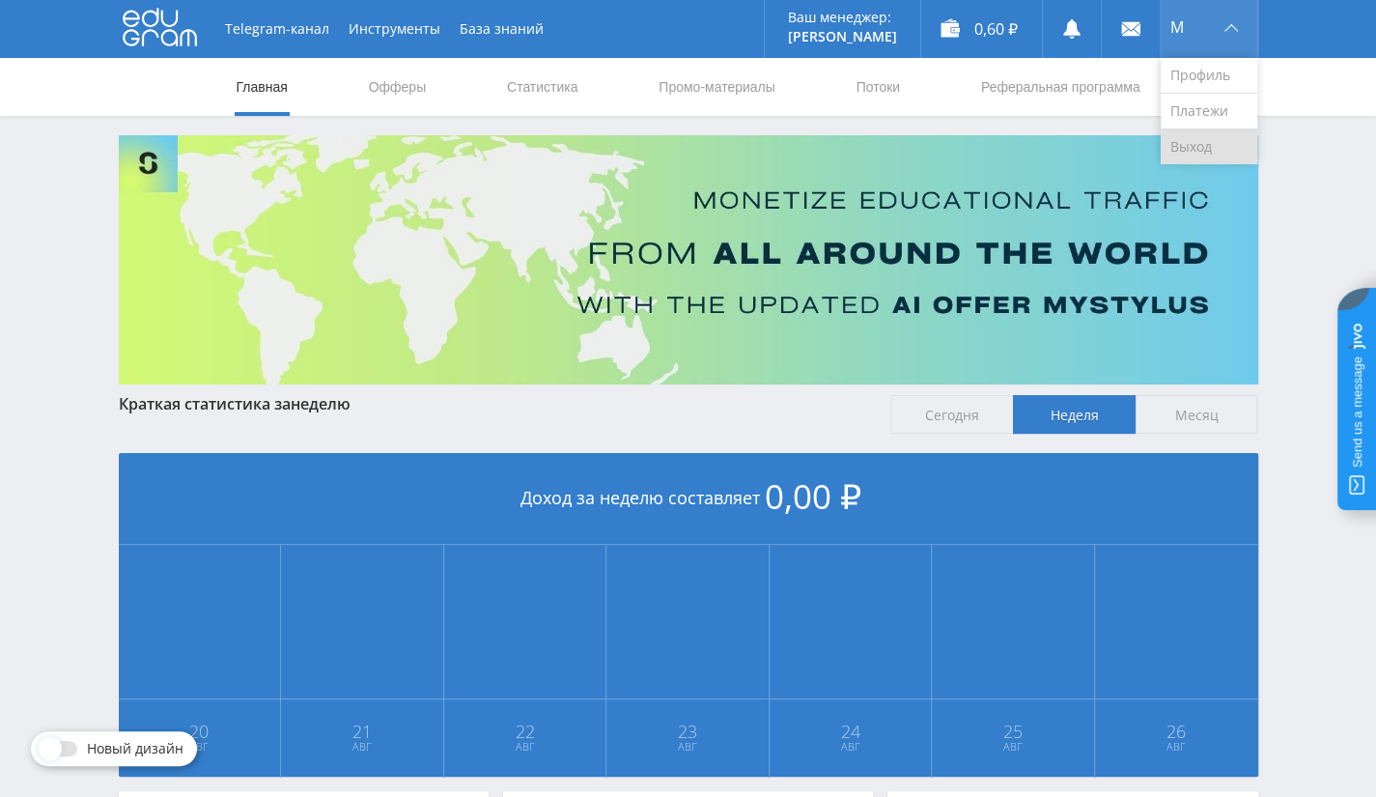
click at [1202, 144] on link "Выход" at bounding box center [1209, 146] width 97 height 35
